Goal: Task Accomplishment & Management: Use online tool/utility

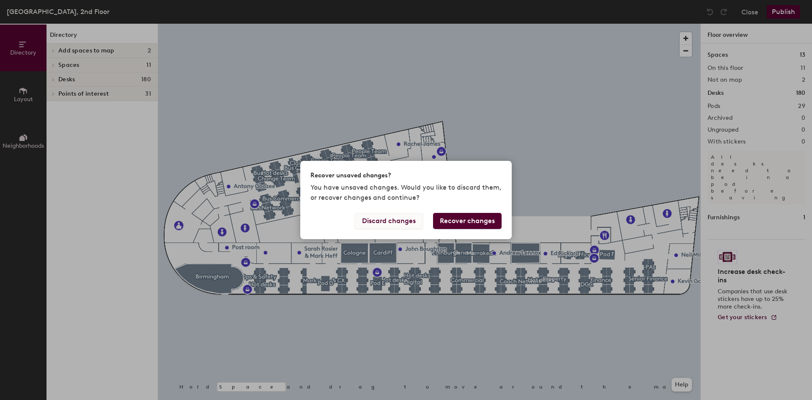
click at [401, 223] on button "Discard changes" at bounding box center [389, 221] width 68 height 16
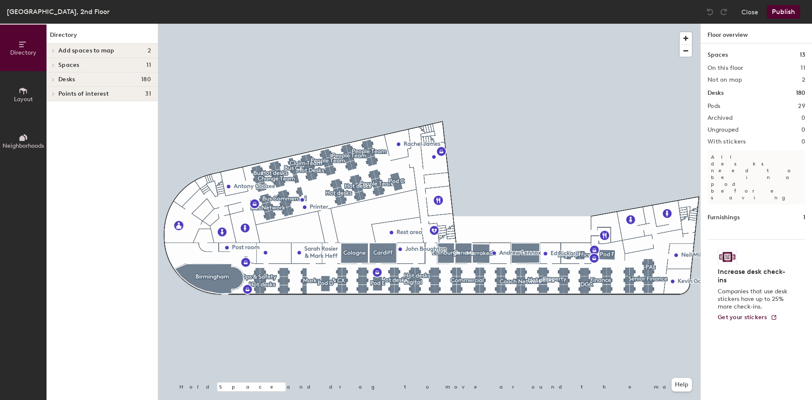
click at [76, 80] on h4 "Desks 180" at bounding box center [104, 79] width 93 height 7
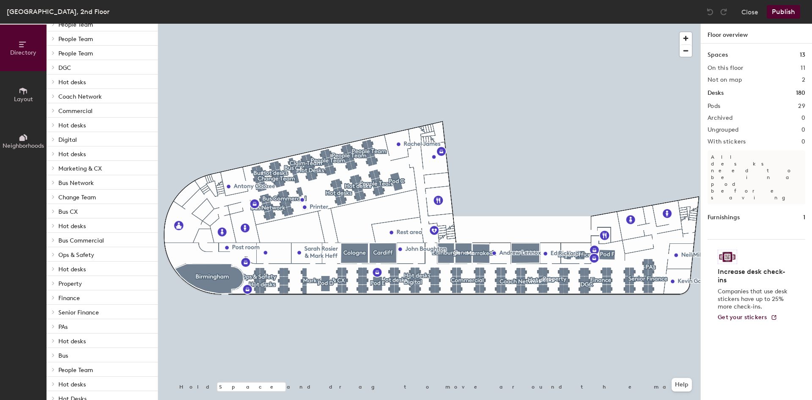
scroll to position [85, 0]
click at [66, 353] on span "Bus" at bounding box center [63, 355] width 10 height 7
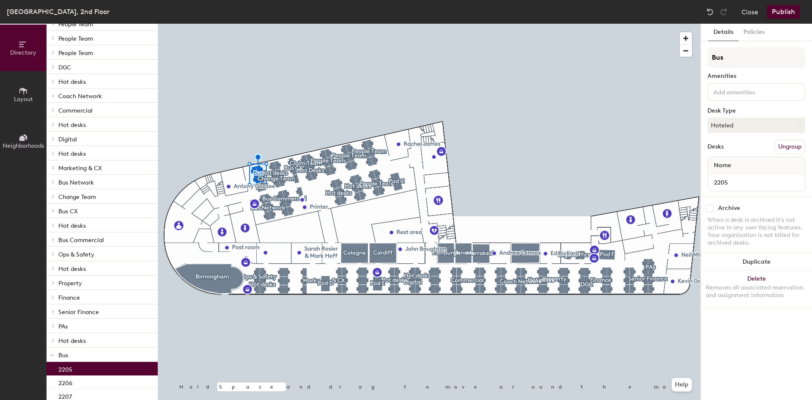
click at [64, 369] on p "2205" at bounding box center [65, 369] width 14 height 10
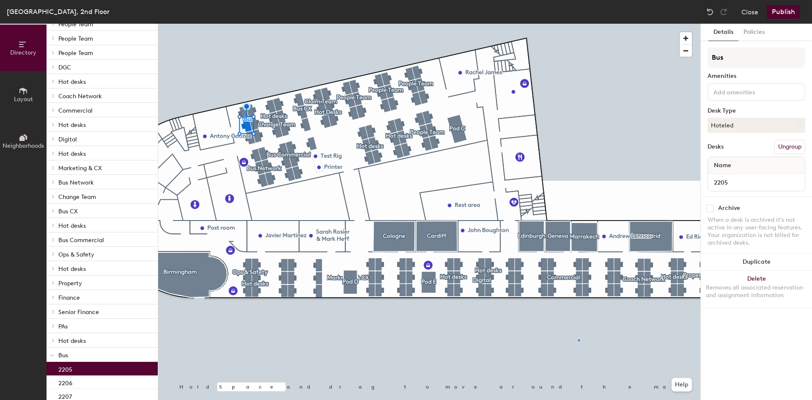
click at [578, 24] on div at bounding box center [429, 24] width 543 height 0
click at [71, 366] on p "2205" at bounding box center [65, 369] width 14 height 10
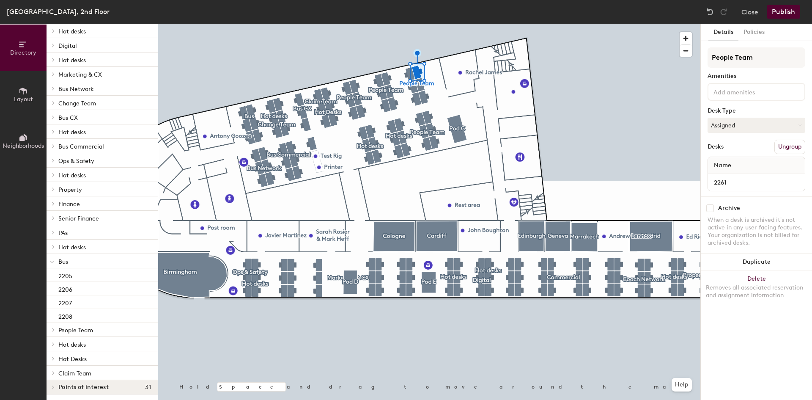
scroll to position [261, 0]
click at [78, 277] on div "2205" at bounding box center [102, 274] width 111 height 14
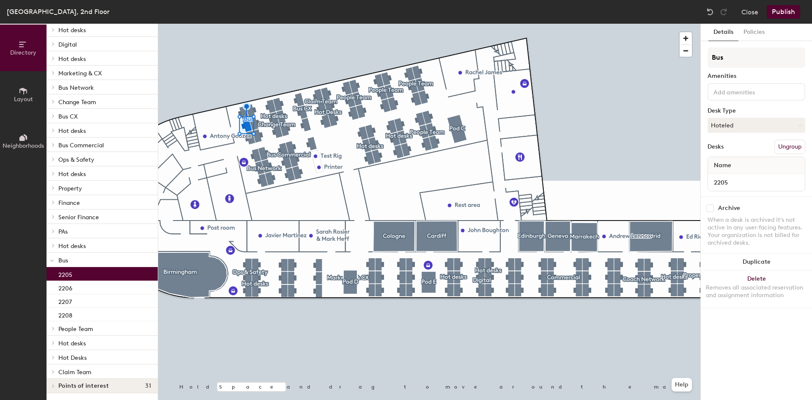
click at [78, 277] on div "2205" at bounding box center [102, 274] width 111 height 14
drag, startPoint x: 78, startPoint y: 276, endPoint x: 63, endPoint y: 276, distance: 15.2
click at [63, 278] on p "2205" at bounding box center [65, 274] width 14 height 10
click at [65, 276] on p "2205" at bounding box center [65, 274] width 14 height 10
